Goal: Task Accomplishment & Management: Complete application form

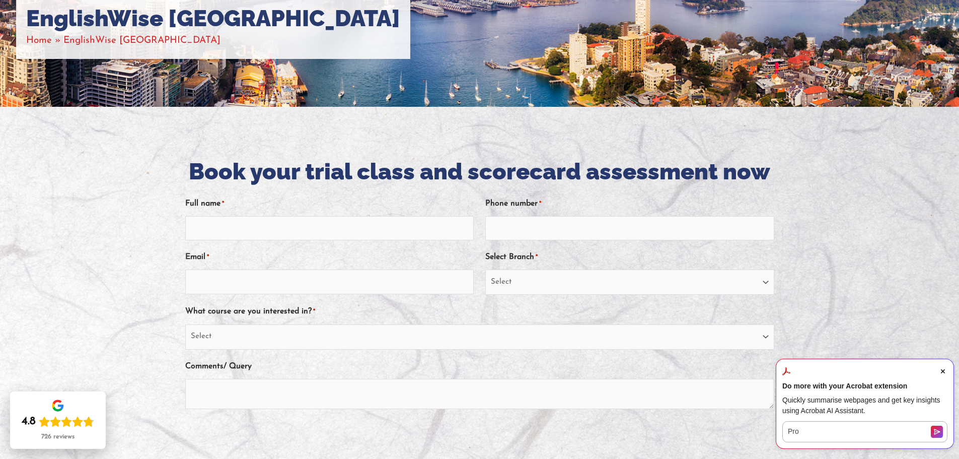
scroll to position [186, 0]
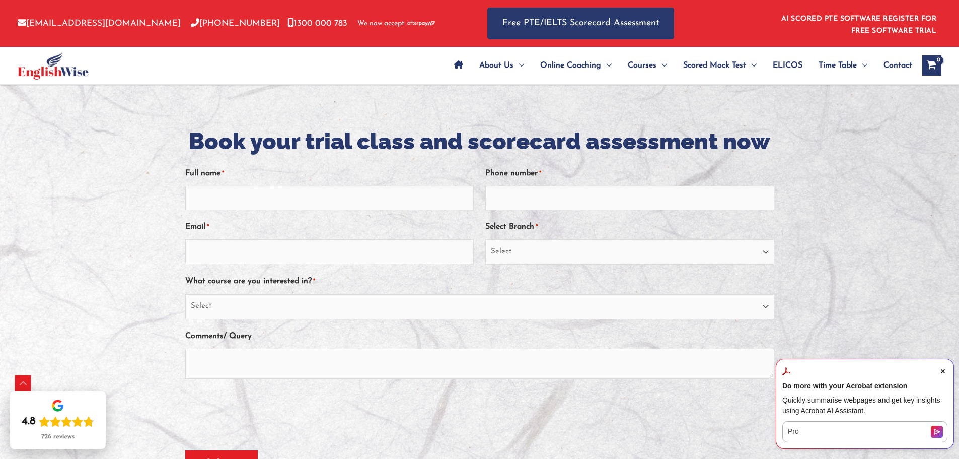
click at [943, 372] on icon "Close Acrobat AI Assistant Dialog" at bounding box center [943, 371] width 4 height 4
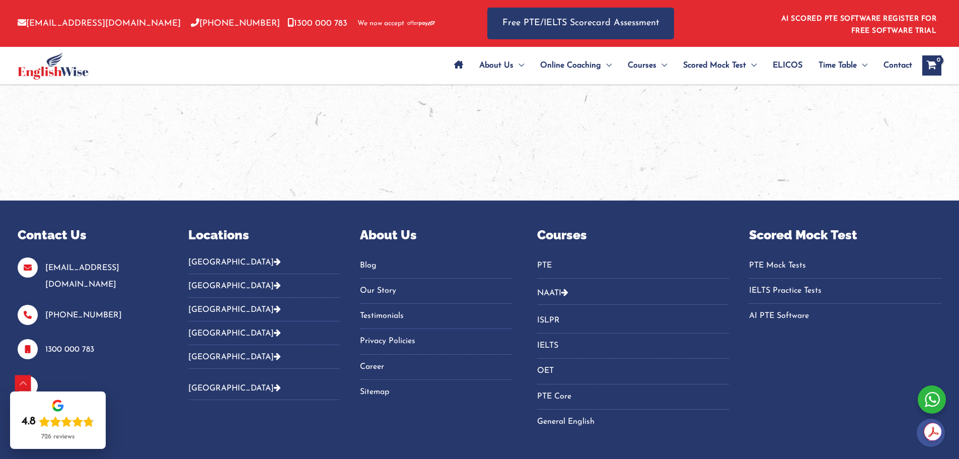
scroll to position [2282, 0]
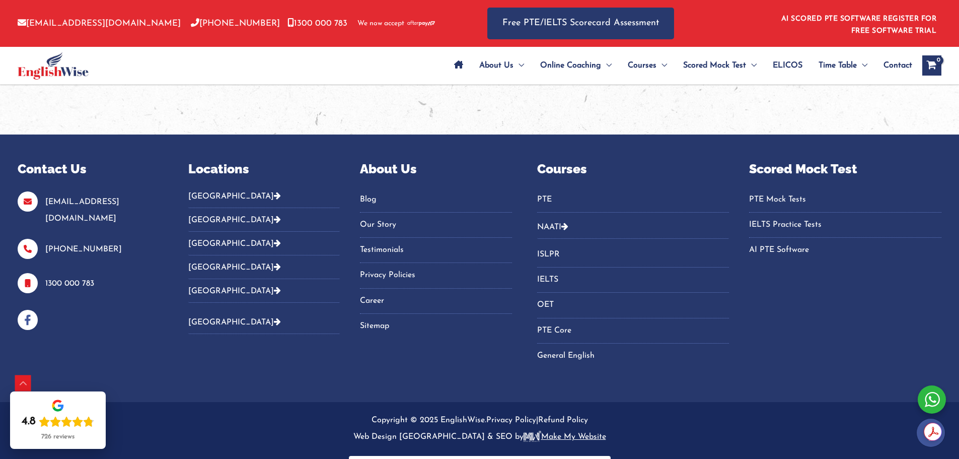
click at [223, 191] on button "[GEOGRAPHIC_DATA]" at bounding box center [264, 199] width 152 height 17
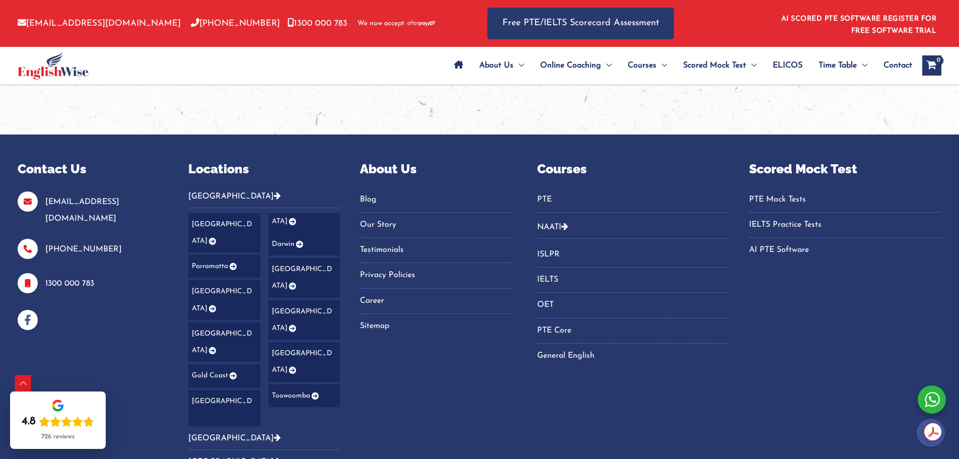
click at [216, 238] on icon "Footer Widget 2" at bounding box center [211, 241] width 9 height 7
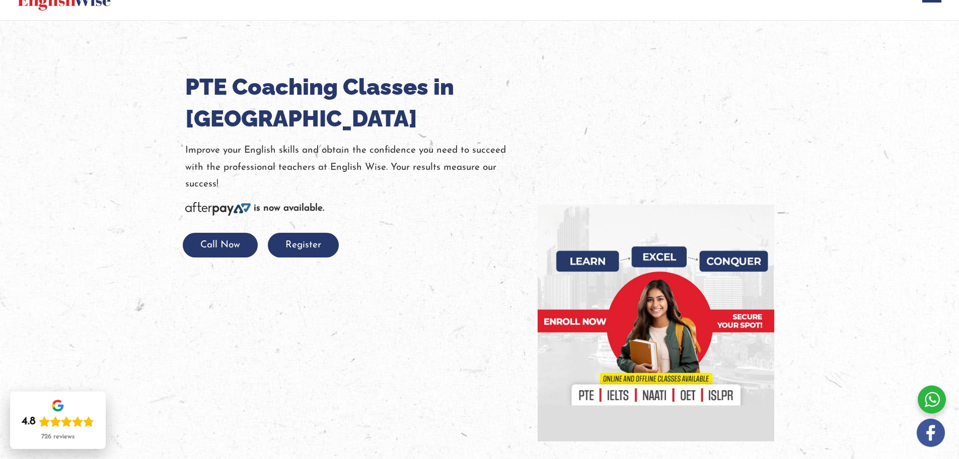
scroll to position [50, 0]
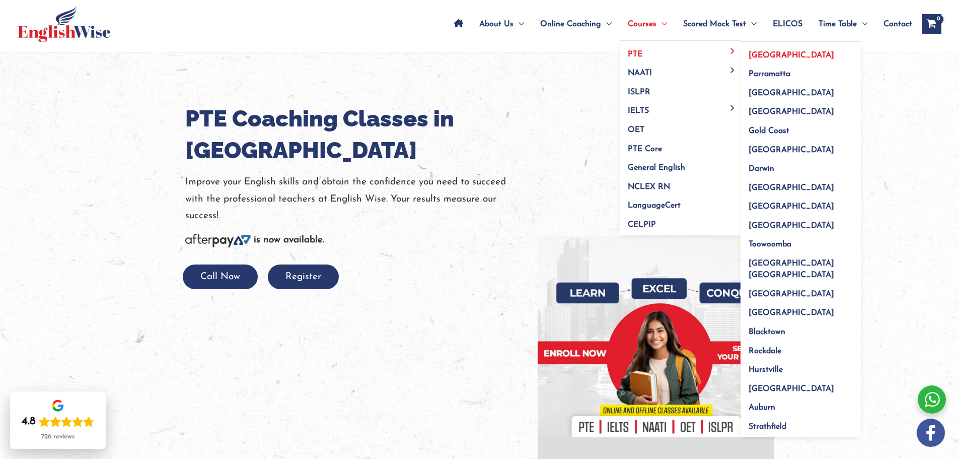
click at [760, 54] on span "[GEOGRAPHIC_DATA]" at bounding box center [792, 55] width 86 height 8
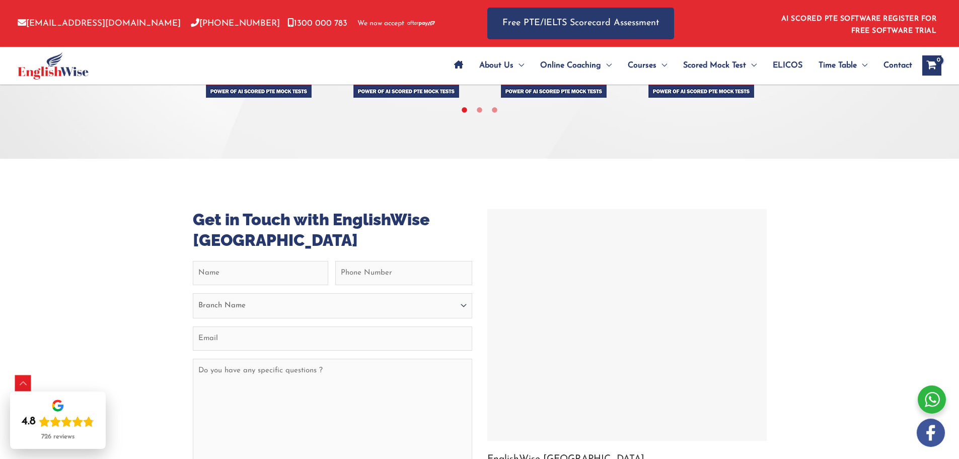
scroll to position [3928, 0]
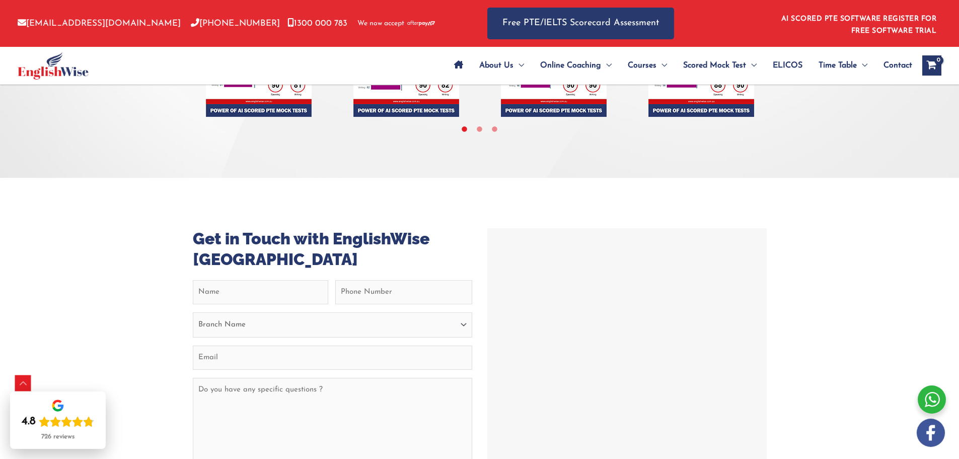
click at [624, 231] on div at bounding box center [627, 344] width 274 height 227
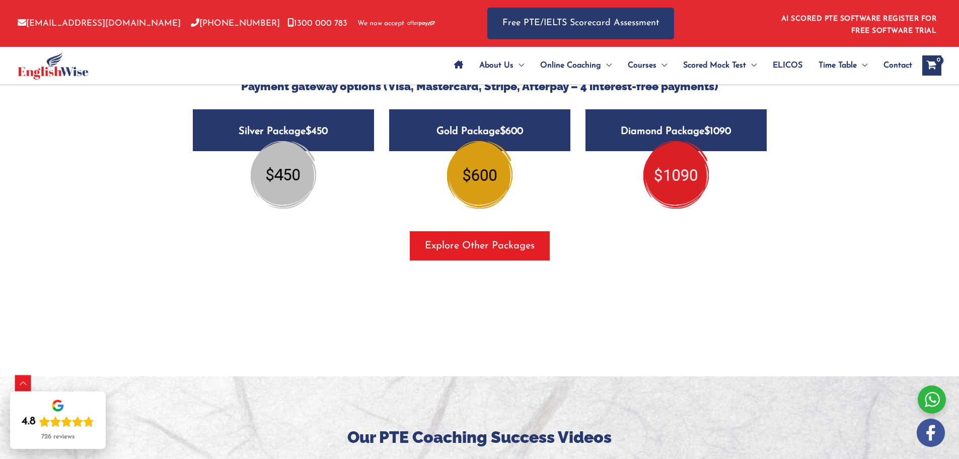
scroll to position [1259, 0]
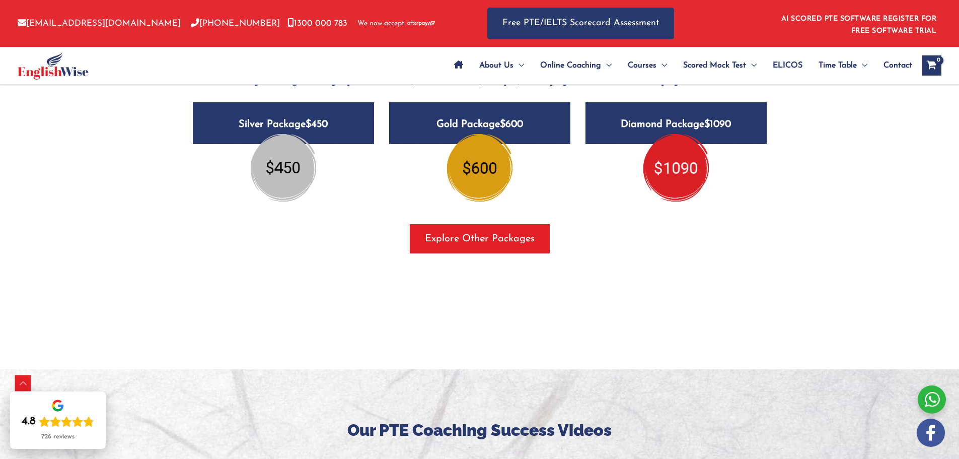
click at [648, 102] on h5 "Diamond Package $1090" at bounding box center [676, 123] width 181 height 42
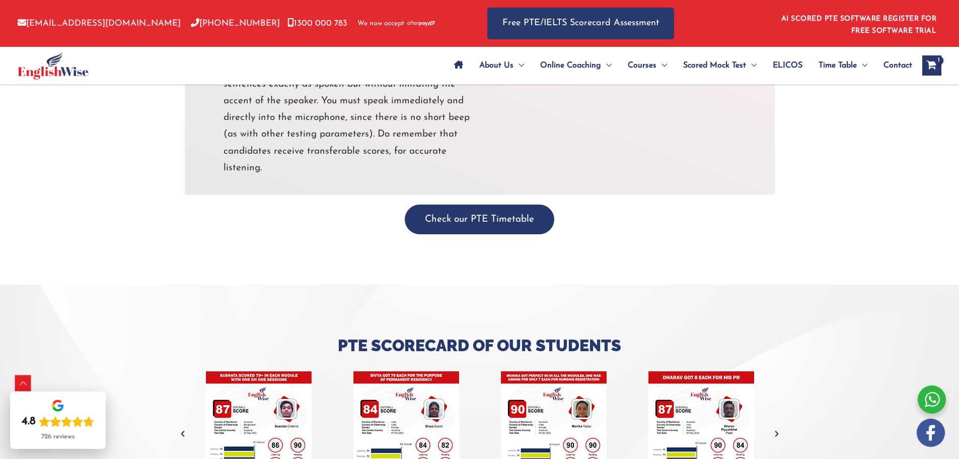
scroll to position [3575, 0]
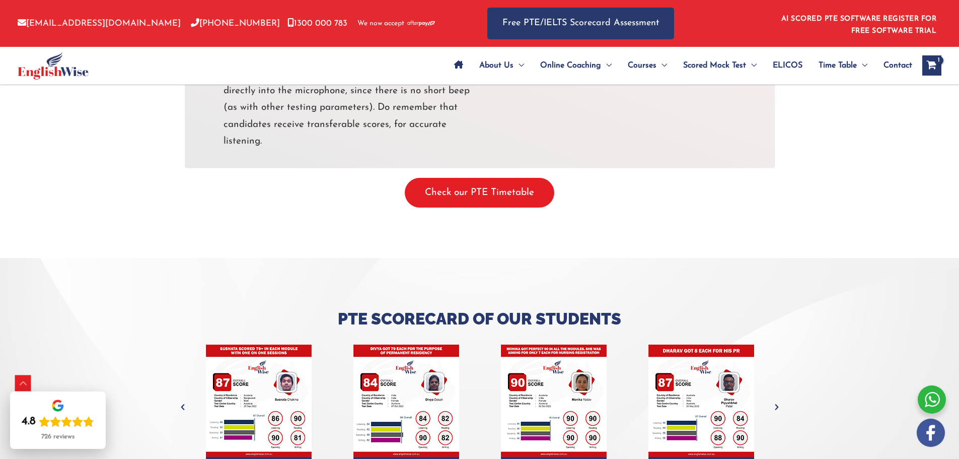
click at [485, 178] on button "Check our PTE Timetable" at bounding box center [480, 193] width 150 height 30
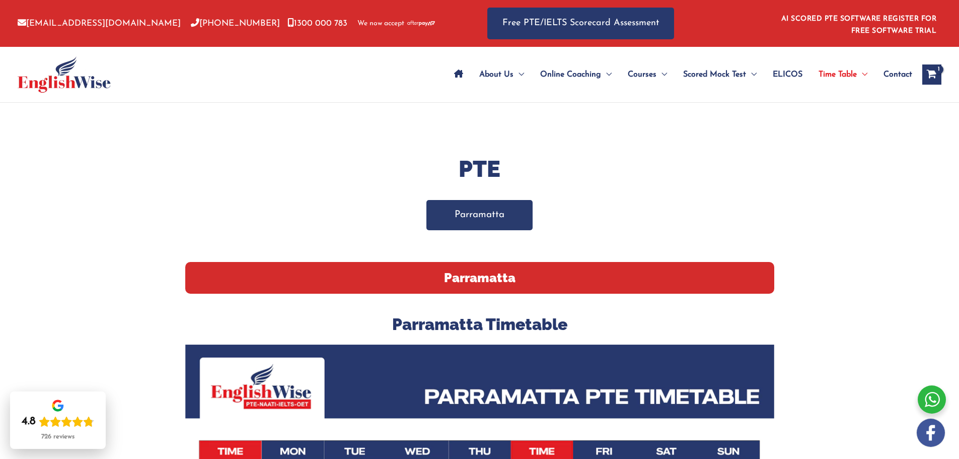
click at [474, 214] on link "Parramatta" at bounding box center [480, 215] width 106 height 30
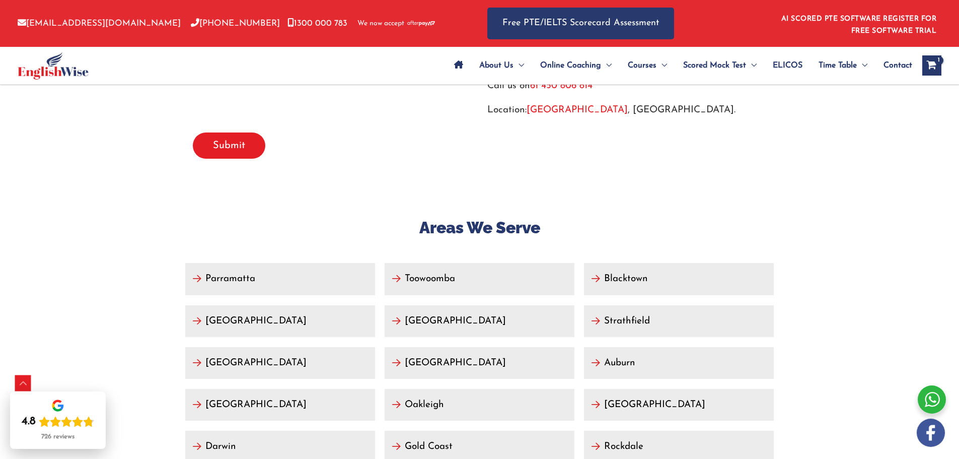
scroll to position [4345, 0]
click at [200, 305] on link "[GEOGRAPHIC_DATA]" at bounding box center [280, 321] width 190 height 32
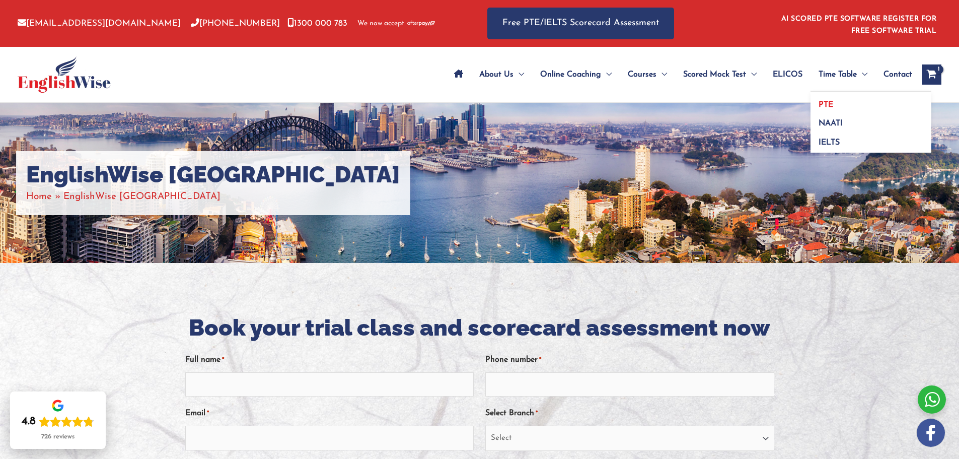
click at [837, 101] on link "PTE" at bounding box center [871, 101] width 121 height 19
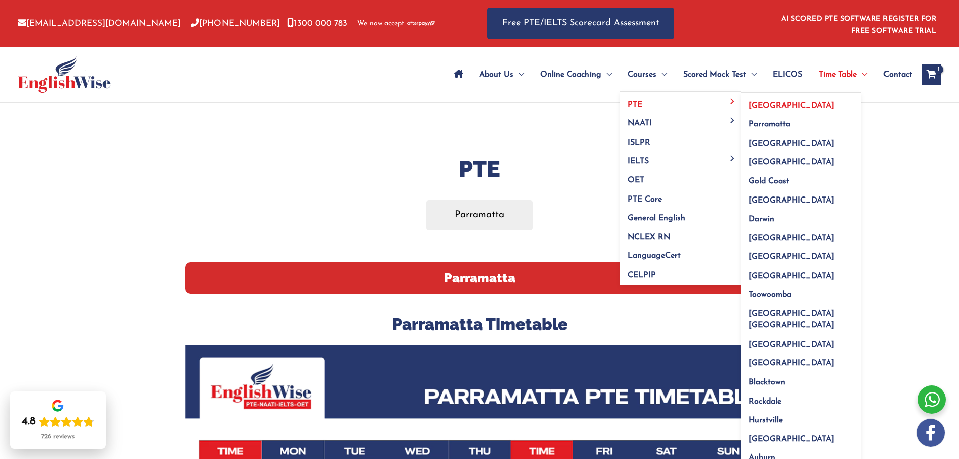
click at [762, 104] on span "[GEOGRAPHIC_DATA]" at bounding box center [792, 106] width 86 height 8
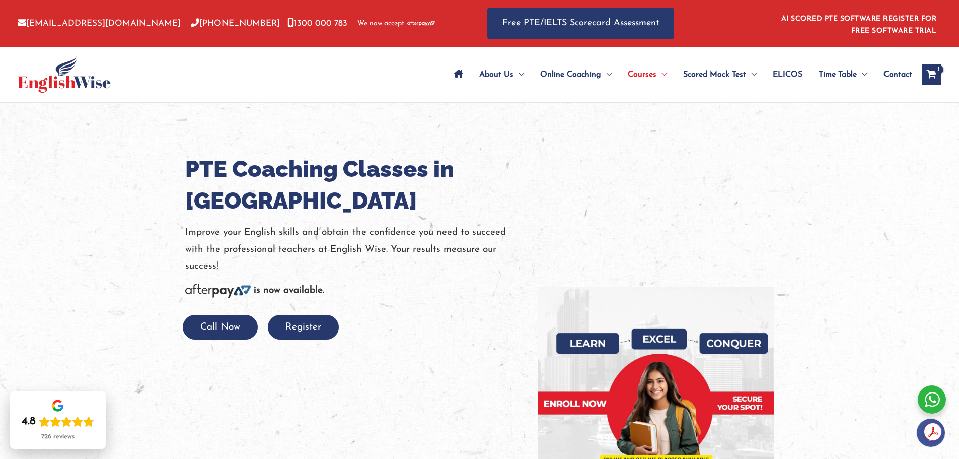
click at [903, 76] on span "Contact" at bounding box center [898, 74] width 29 height 35
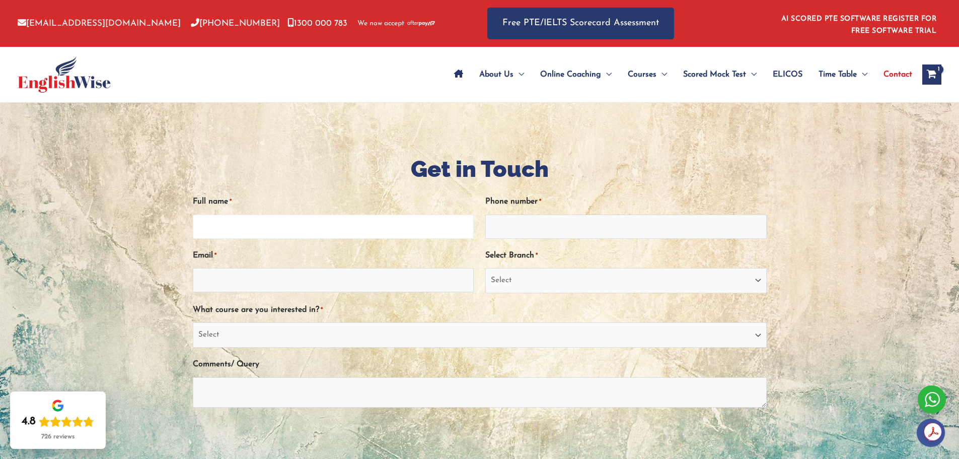
click at [239, 230] on input "Full name *" at bounding box center [334, 227] width 282 height 24
type input "[PERSON_NAME] dos [PERSON_NAME]"
type input "0417995266"
type input "[EMAIL_ADDRESS][DOMAIN_NAME]"
click at [261, 330] on select "Select PTE NAATI IELTS OET General English" at bounding box center [480, 334] width 574 height 25
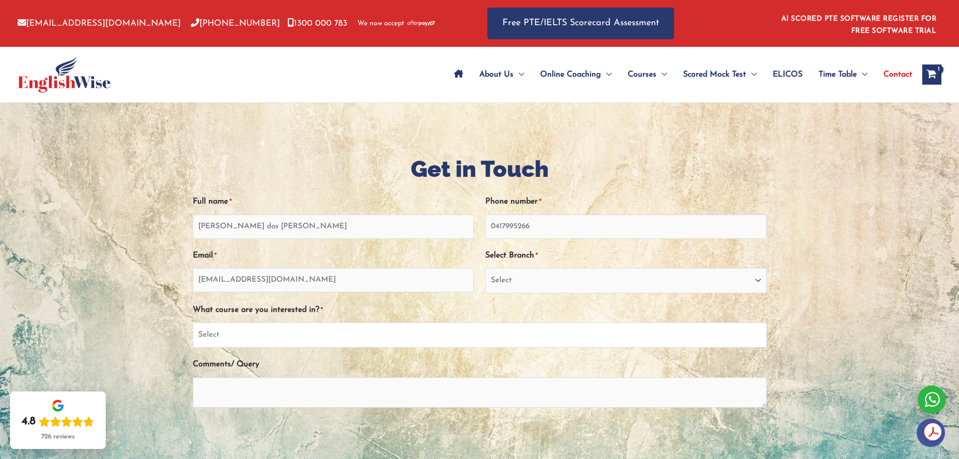
select select "PTE"
click at [193, 322] on select "Select PTE NAATI IELTS OET General English" at bounding box center [480, 334] width 574 height 25
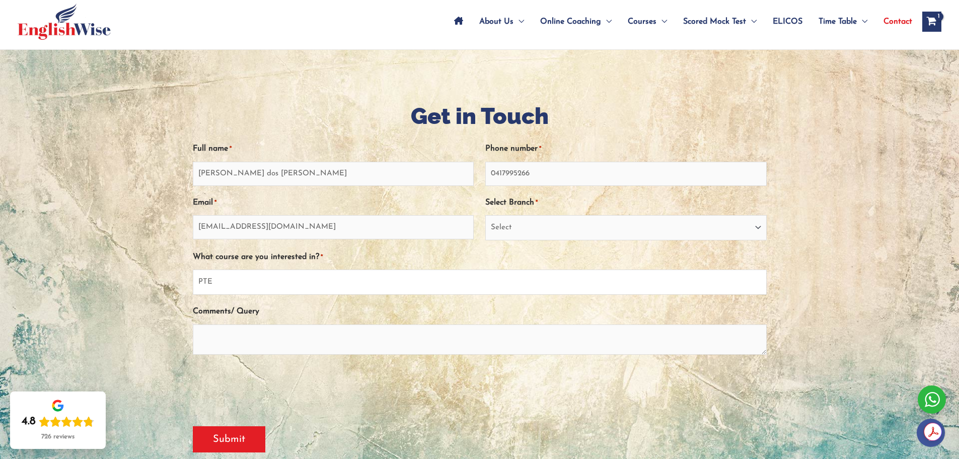
scroll to position [101, 0]
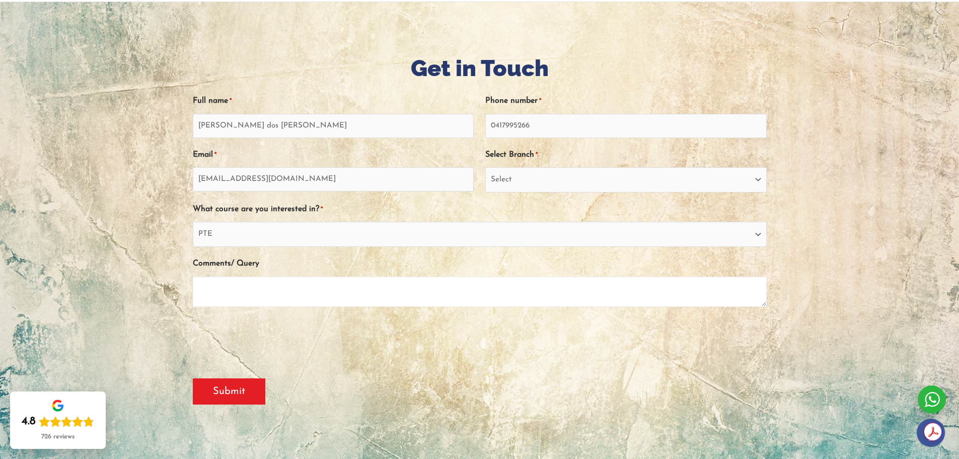
click at [288, 295] on textarea "Comments/ Query" at bounding box center [480, 291] width 574 height 30
drag, startPoint x: 764, startPoint y: 305, endPoint x: 763, endPoint y: 326, distance: 21.2
click at [763, 326] on div "Email This field is for validation purposes and should be left unchanged. Full …" at bounding box center [480, 222] width 574 height 276
click at [764, 306] on textarea "Hi" at bounding box center [480, 291] width 574 height 30
drag, startPoint x: 764, startPoint y: 305, endPoint x: 762, endPoint y: 317, distance: 12.3
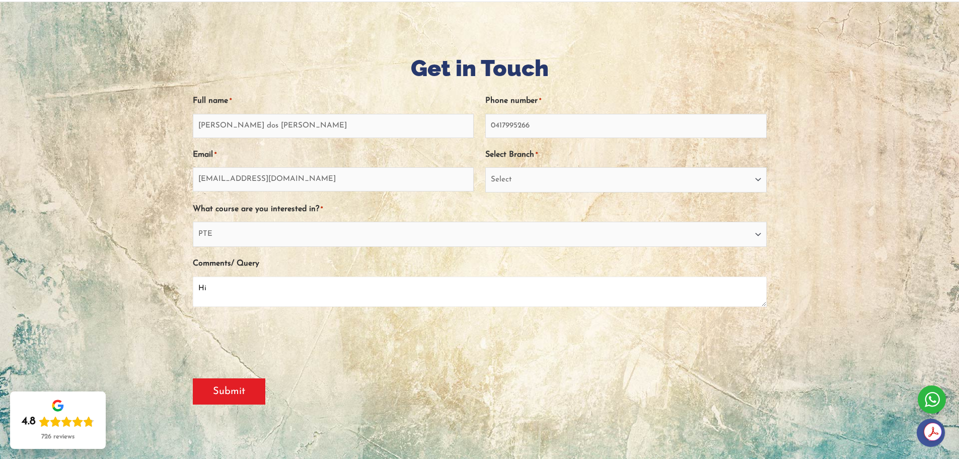
click at [762, 317] on div "Email This field is for validation purposes and should be left unchanged. Full …" at bounding box center [480, 222] width 574 height 276
type textarea "Hi, hope you are doing well!"
click at [754, 179] on select "Select Sydney City Center Sydney Parramatta EnglishWise Global Brisbane Gold Co…" at bounding box center [626, 179] width 282 height 25
select select "Sydney City Center"
click at [485, 167] on select "Select Sydney City Center Sydney Parramatta EnglishWise Global Brisbane Gold Co…" at bounding box center [626, 179] width 282 height 25
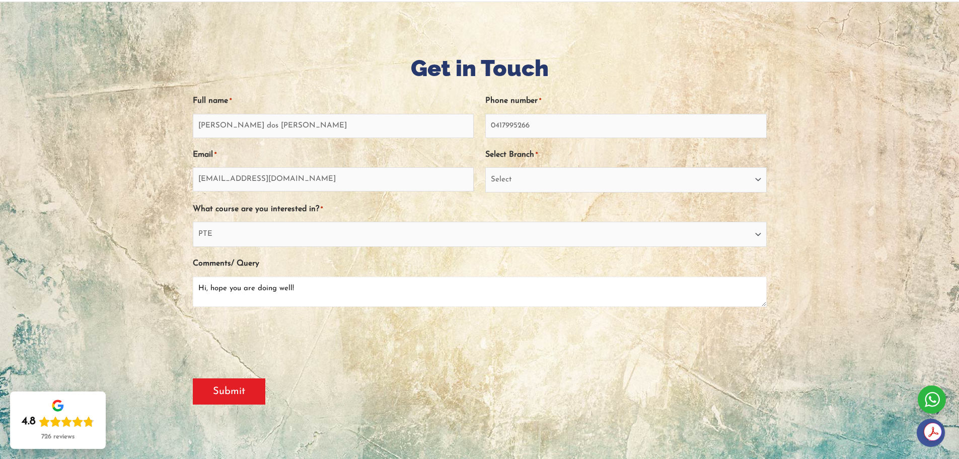
click at [315, 291] on textarea "Hi, hope you are doing well!" at bounding box center [480, 291] width 574 height 30
click at [239, 302] on textarea "Hi, hope you are doing well! I am lookimg for a school to help me get an score …" at bounding box center [480, 291] width 574 height 30
click at [506, 302] on textarea "Hi, hope you are doing well! I am looking for a school to help me get an score …" at bounding box center [480, 291] width 574 height 30
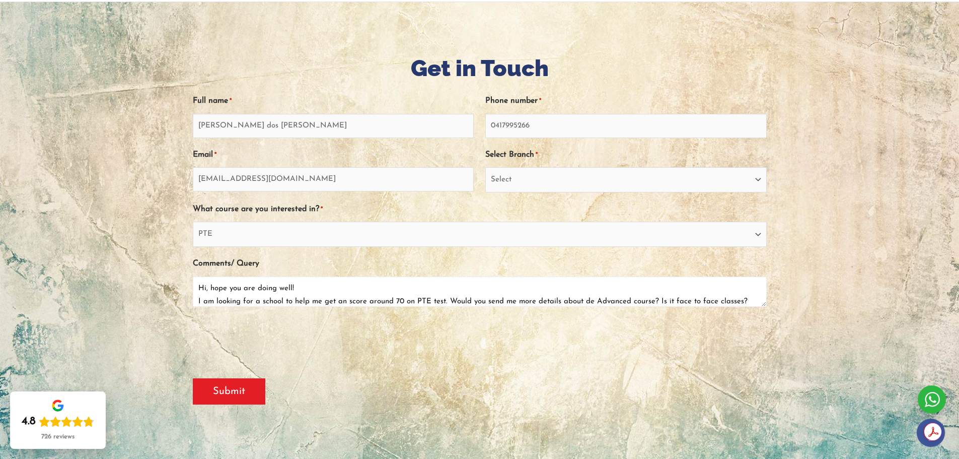
click at [627, 300] on textarea "Hi, hope you are doing well! I am looking for a school to help me get an score …" at bounding box center [480, 291] width 574 height 30
click at [733, 300] on textarea "Hi, hope you are doing well! I am looking for a school to help me get an score …" at bounding box center [480, 291] width 574 height 30
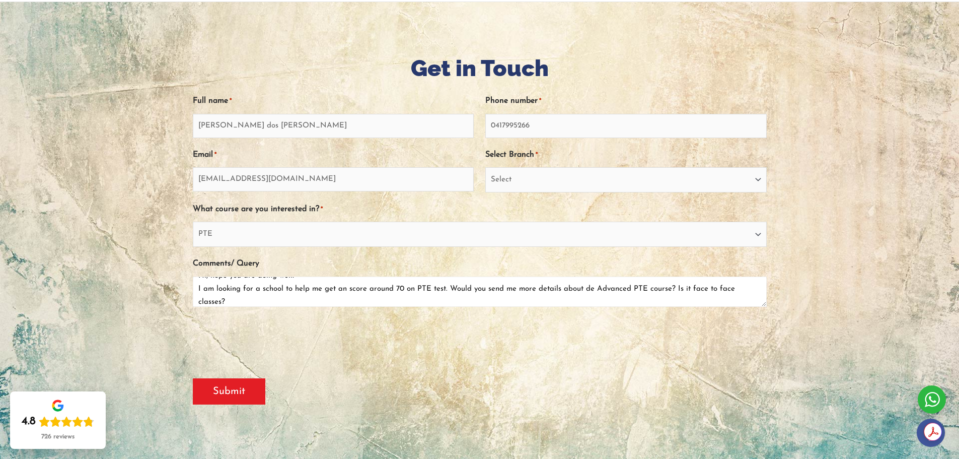
click at [233, 299] on textarea "Hi, hope you are doing well! I am looking for a school to help me get an score …" at bounding box center [480, 291] width 574 height 30
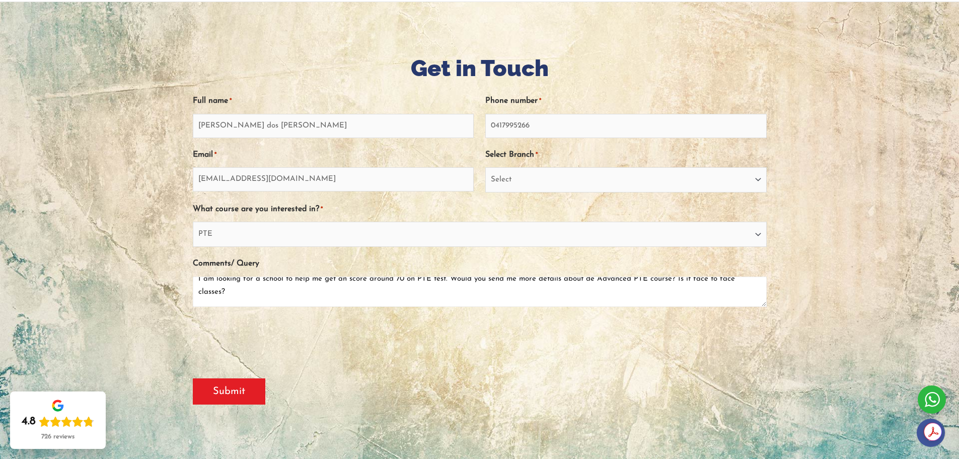
scroll to position [0, 0]
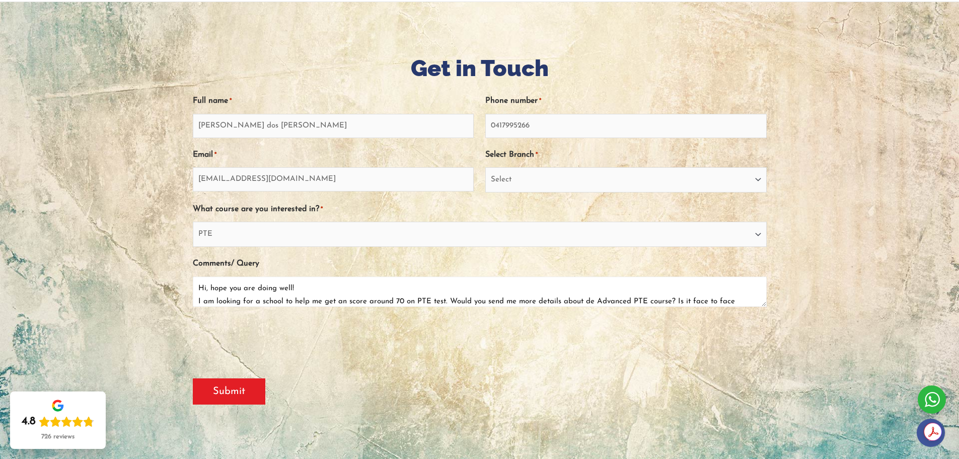
drag, startPoint x: 229, startPoint y: 302, endPoint x: 198, endPoint y: 277, distance: 39.4
click at [198, 277] on textarea "Hi, hope you are doing well! I am looking for a school to help me get an score …" at bounding box center [480, 291] width 574 height 30
type textarea "Hi, hope you are doing well! I am looking for a school to help me get an score …"
click at [400, 355] on div at bounding box center [480, 340] width 574 height 39
click at [228, 390] on input "Submit" at bounding box center [229, 391] width 73 height 26
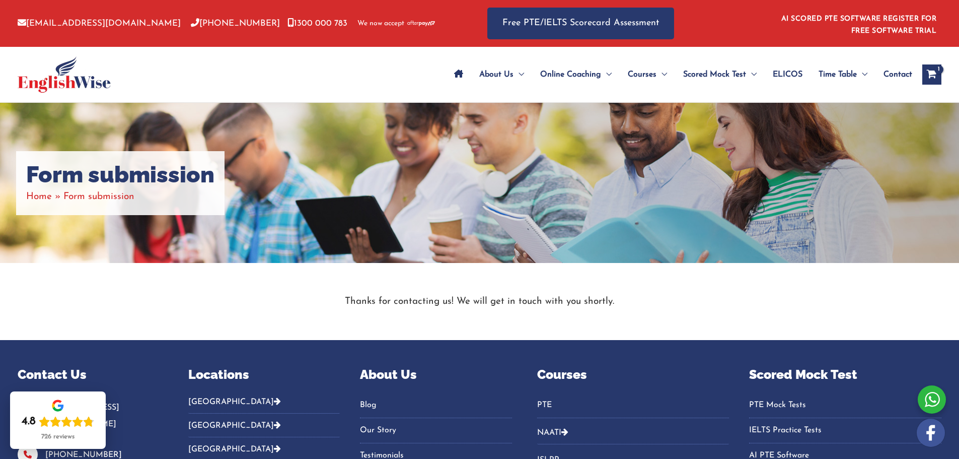
click at [457, 74] on icon "Site Navigation: Main Menu" at bounding box center [458, 73] width 9 height 8
